Goal: Transaction & Acquisition: Subscribe to service/newsletter

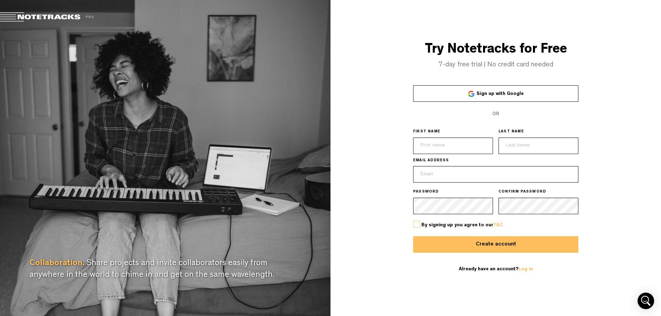
click at [488, 94] on span "Sign up with Google" at bounding box center [499, 94] width 47 height 5
click at [503, 92] on span "Sign up with Google" at bounding box center [499, 94] width 47 height 5
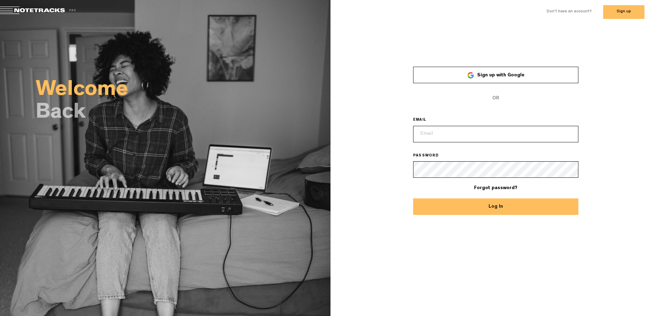
click at [441, 132] on input "email" at bounding box center [495, 134] width 165 height 17
click at [450, 111] on form "Sign up with Google OR EMAIL PASSWORD Forgot password? Log In" at bounding box center [495, 141] width 165 height 149
click at [481, 78] on span "Sign up with Google" at bounding box center [500, 75] width 47 height 5
click at [534, 210] on button "Log In" at bounding box center [495, 207] width 165 height 17
click at [512, 75] on span "Sign up with Google" at bounding box center [500, 75] width 47 height 5
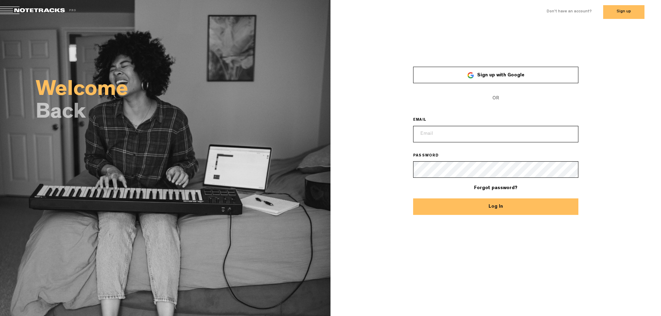
click at [507, 77] on span "Sign up with Google" at bounding box center [500, 75] width 47 height 5
click at [616, 13] on button "Sign up" at bounding box center [623, 12] width 41 height 14
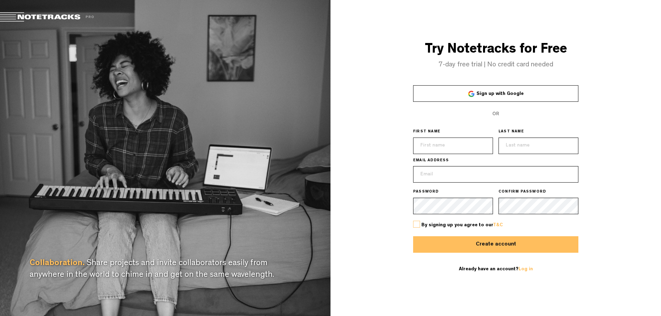
click at [454, 150] on input "text" at bounding box center [453, 146] width 80 height 17
type input "Kamil"
type input "[EMAIL_ADDRESS][DOMAIN_NAME]"
click at [434, 237] on button "Create account" at bounding box center [495, 244] width 165 height 17
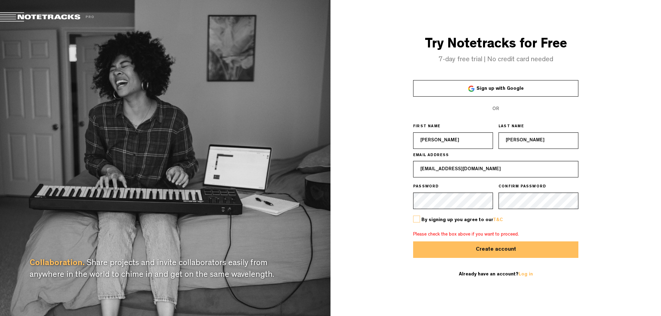
click at [403, 222] on div "Try Notetracks for Free 7-day free trial | No credit card needed Sign up with G…" at bounding box center [495, 158] width 330 height 316
click at [413, 220] on label at bounding box center [416, 219] width 7 height 7
click at [0, 0] on input "checkbox" at bounding box center [0, 0] width 0 height 0
click at [545, 250] on button "Create account" at bounding box center [495, 250] width 165 height 17
click at [57, 15] on span at bounding box center [51, 17] width 102 height 10
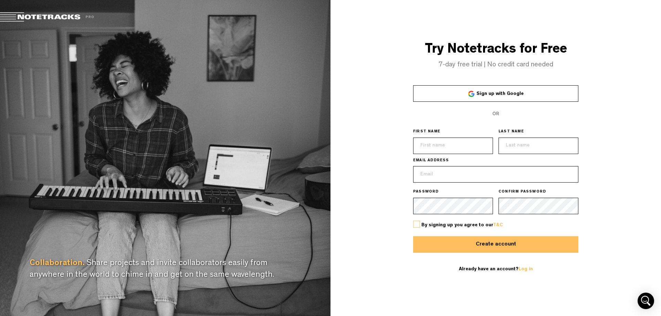
click at [474, 95] on div at bounding box center [471, 94] width 6 height 6
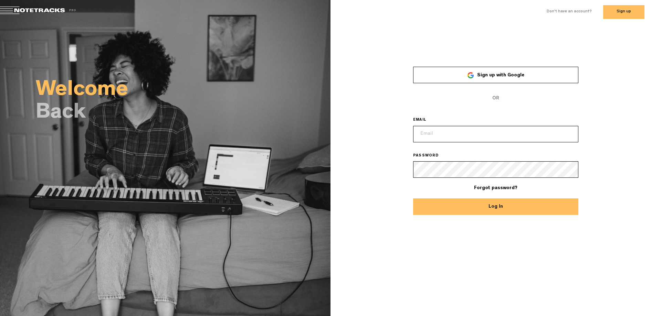
click at [568, 13] on label "Don't have an account?" at bounding box center [568, 12] width 45 height 6
click at [603, 13] on button "Sign up" at bounding box center [623, 12] width 41 height 14
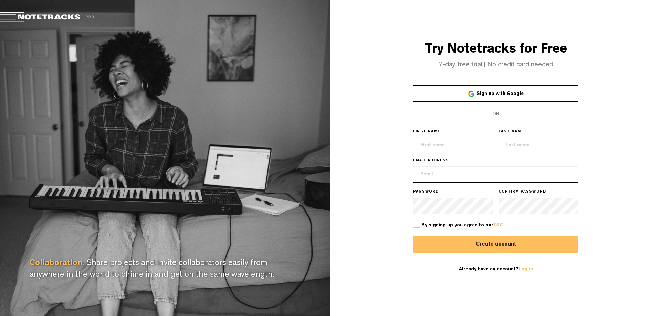
click at [471, 92] on div at bounding box center [471, 94] width 6 height 6
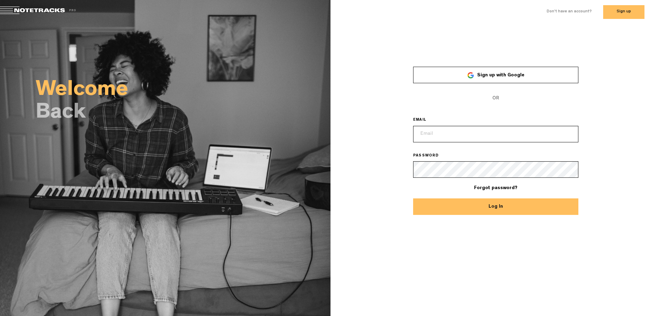
click at [532, 210] on button "Log In" at bounding box center [495, 207] width 165 height 17
click at [447, 140] on input "email" at bounding box center [495, 134] width 165 height 17
type input "[EMAIL_ADDRESS][DOMAIN_NAME]"
click at [413, 199] on button "Log In" at bounding box center [495, 207] width 165 height 17
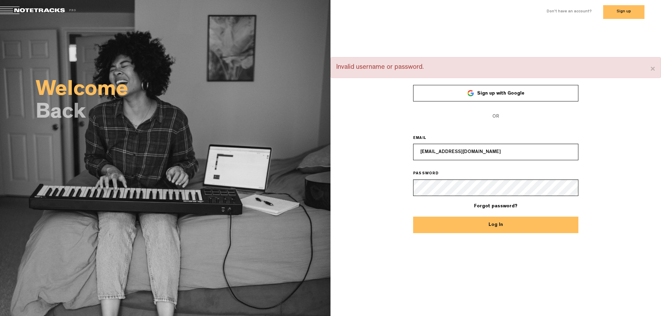
click at [503, 96] on span "Sign up with Google" at bounding box center [500, 93] width 47 height 5
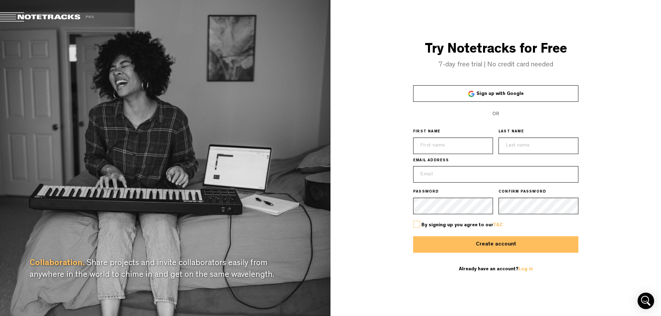
click at [463, 97] on link "Sign up with Google" at bounding box center [495, 93] width 165 height 17
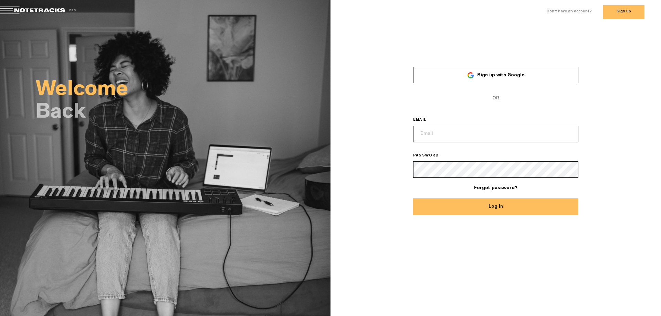
click at [487, 77] on span "Sign up with Google" at bounding box center [500, 75] width 47 height 5
click at [618, 15] on button "Sign up" at bounding box center [623, 12] width 41 height 14
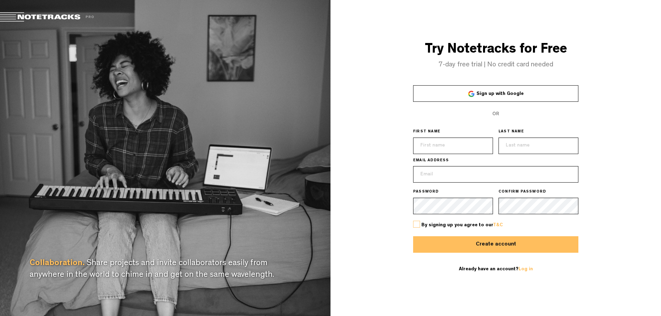
click at [487, 99] on link "Sign up with Google" at bounding box center [495, 93] width 165 height 17
click at [469, 102] on form "Sign up with Google OR FIRST NAME LAST NAME EMAIL ADDRESS PASSWORD CONFIRM PASS…" at bounding box center [495, 182] width 165 height 195
click at [471, 96] on div at bounding box center [471, 94] width 6 height 6
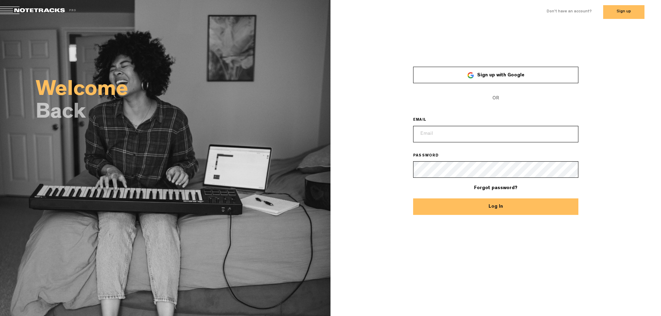
click at [458, 75] on link "Sign up with Google" at bounding box center [495, 75] width 165 height 17
click at [456, 137] on input "email" at bounding box center [495, 134] width 165 height 17
click at [364, 95] on div "× Sign up with Google OR EMAIL PASSWORD Forgot password? Log In" at bounding box center [495, 136] width 330 height 159
click at [60, 87] on h2 "Welcome" at bounding box center [183, 90] width 295 height 19
click at [32, 10] on link at bounding box center [41, 12] width 83 height 10
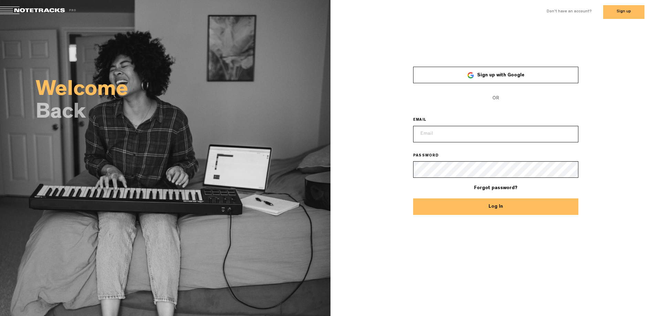
click at [84, 105] on h2 "Back" at bounding box center [183, 113] width 295 height 19
click at [37, 13] on link at bounding box center [41, 12] width 83 height 10
